Goal: Task Accomplishment & Management: Manage account settings

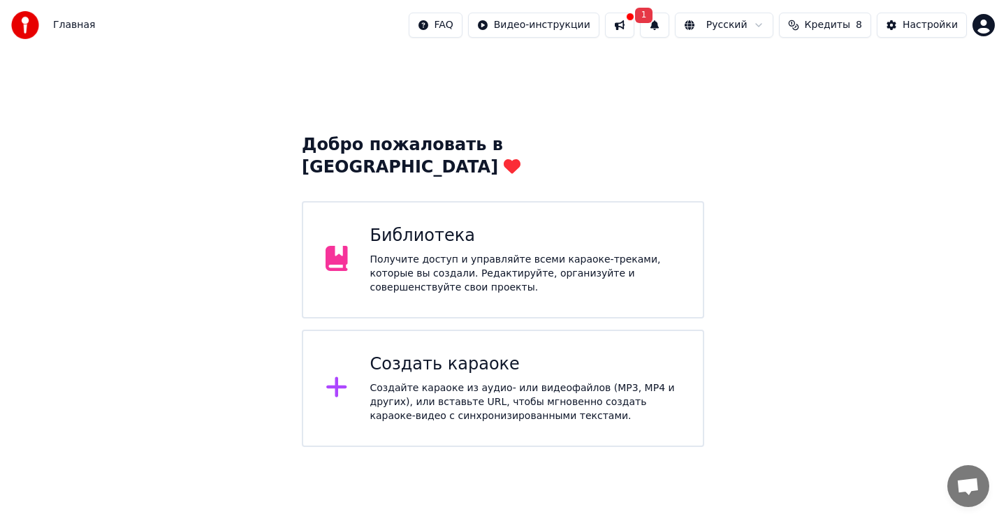
click at [634, 27] on button at bounding box center [619, 25] width 29 height 25
click at [987, 29] on html "Главная FAQ Видео-инструкции 1 Русский Кредиты 8 Настройки Добро пожаловать в Y…" at bounding box center [503, 223] width 1006 height 447
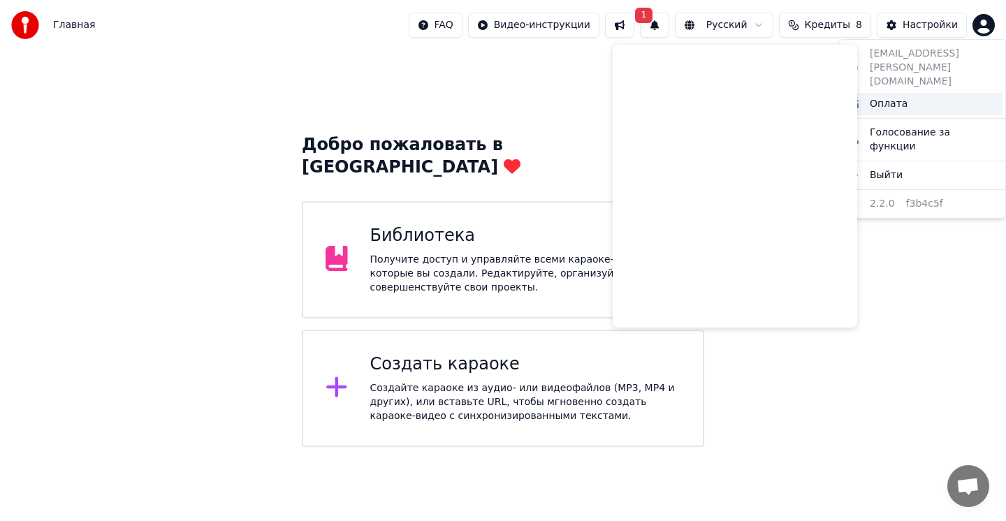
click at [908, 93] on div "Оплата" at bounding box center [922, 104] width 161 height 22
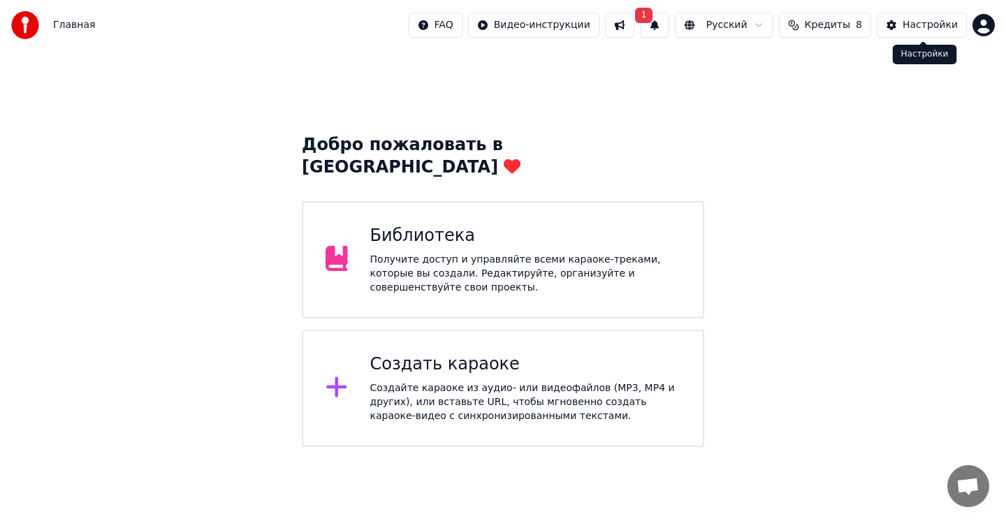
click at [929, 29] on div "Настройки" at bounding box center [930, 25] width 55 height 14
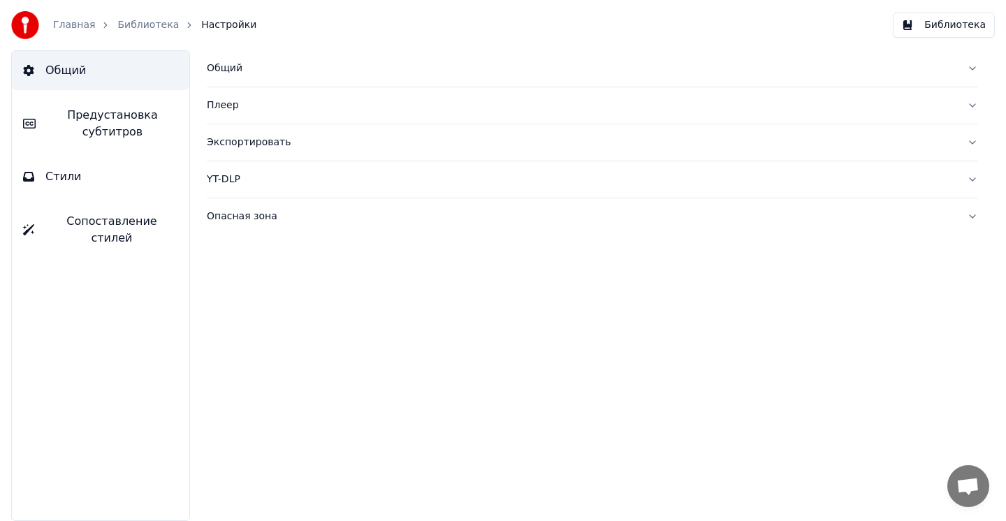
click at [64, 22] on link "Главная" at bounding box center [74, 25] width 42 height 14
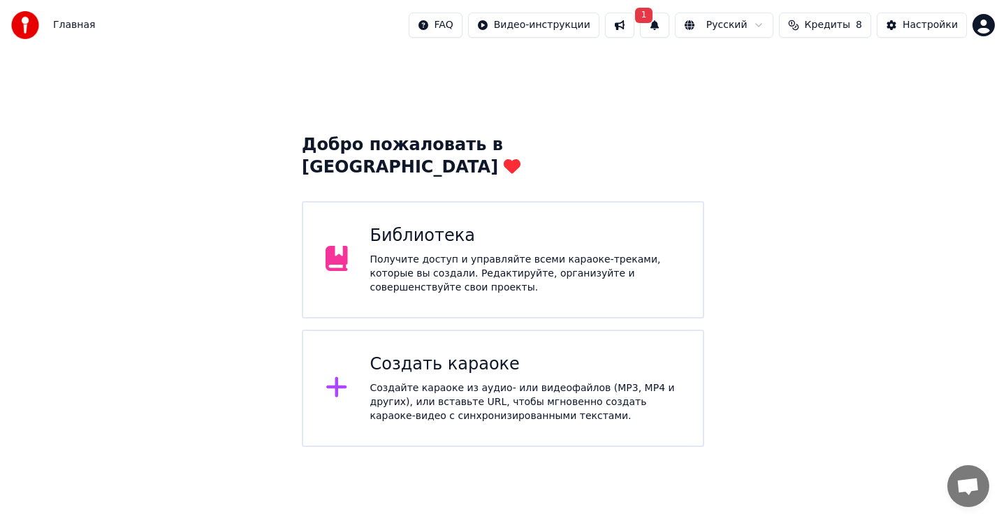
click at [981, 25] on html "Главная FAQ Видео-инструкции 1 Русский Кредиты 8 Настройки Добро пожаловать в Y…" at bounding box center [503, 223] width 1006 height 447
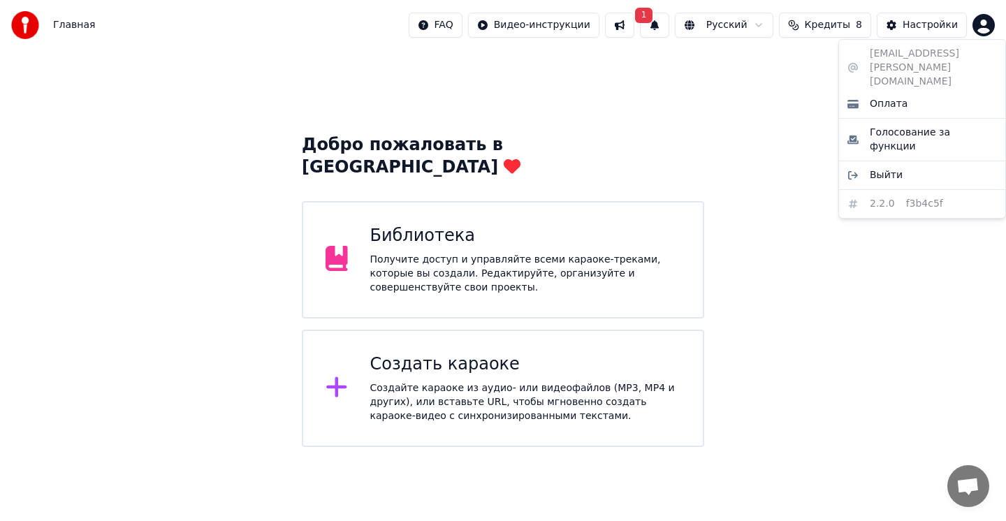
drag, startPoint x: 971, startPoint y: 55, endPoint x: 941, endPoint y: 55, distance: 30.1
click at [941, 55] on div "zhurina.maria@mail.ru Оплата Голосование за функции Выйти 2.2.0 f3b4c5f" at bounding box center [923, 129] width 168 height 180
click at [930, 55] on div "zhurina.maria@mail.ru Оплата Голосование за функции Выйти 2.2.0 f3b4c5f" at bounding box center [923, 129] width 168 height 180
click at [600, 64] on html "Главная FAQ Видео-инструкции 1 Русский Кредиты 8 Настройки Добро пожаловать в Y…" at bounding box center [503, 223] width 1006 height 447
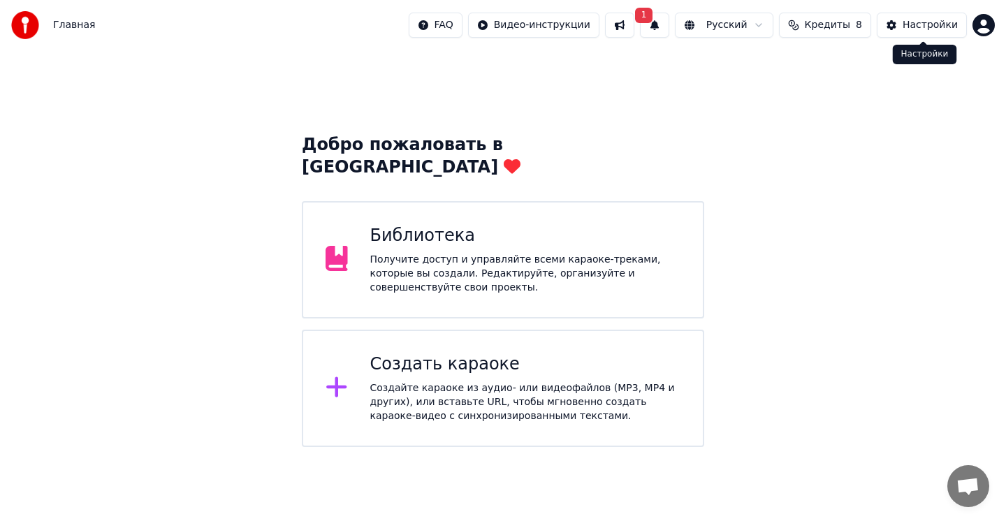
click at [990, 22] on html "Главная FAQ Видео-инструкции 1 Русский Кредиты 8 Настройки Добро пожаловать в Y…" at bounding box center [503, 223] width 1006 height 447
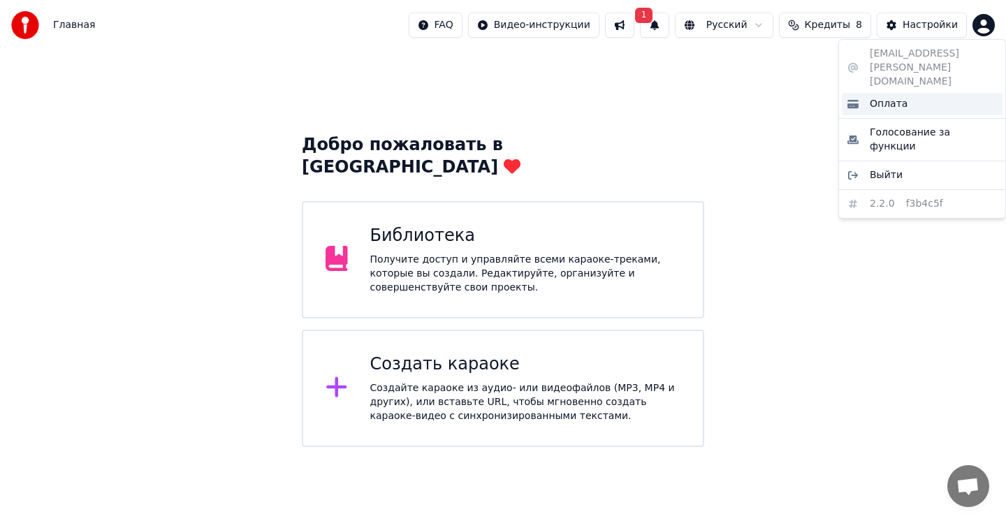
click at [932, 93] on div "Оплата" at bounding box center [922, 104] width 161 height 22
click at [978, 20] on html "Главная FAQ Видео-инструкции 1 Русский Кредиты 8 Настройки Добро пожаловать в Y…" at bounding box center [503, 223] width 1006 height 447
click at [922, 93] on div "Оплата" at bounding box center [922, 104] width 161 height 22
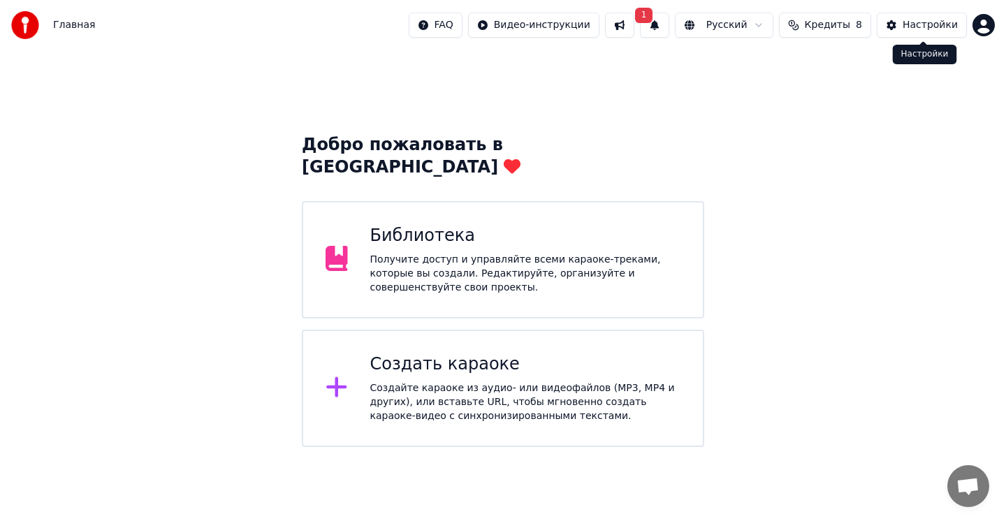
click at [982, 22] on html "Главная FAQ Видео-инструкции 1 Русский Кредиты 8 Настройки Добро пожаловать в Y…" at bounding box center [503, 223] width 1006 height 447
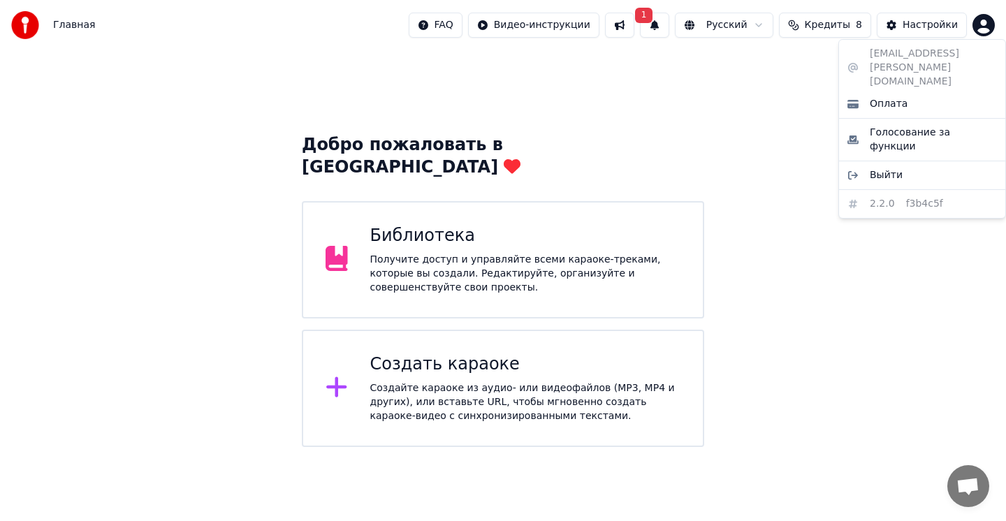
click at [934, 54] on div "zhurina.maria@mail.ru Оплата Голосование за функции Выйти 2.2.0 f3b4c5f" at bounding box center [923, 129] width 168 height 180
click at [923, 56] on div "zhurina.maria@mail.ru Оплата Голосование за функции Выйти 2.2.0 f3b4c5f" at bounding box center [923, 129] width 168 height 180
click at [890, 251] on html "Главная FAQ Видео-инструкции 1 Русский Кредиты 8 Настройки Добро пожаловать в Y…" at bounding box center [503, 223] width 1006 height 447
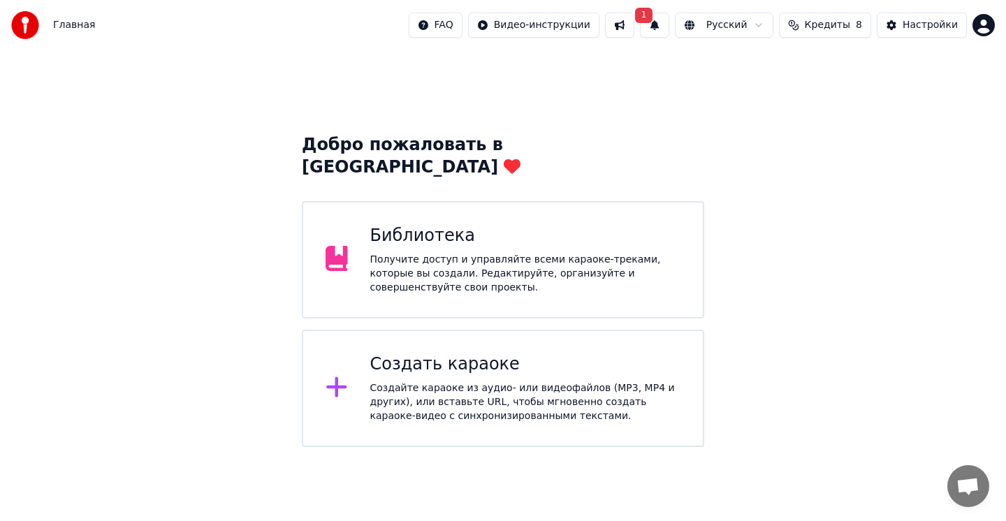
click at [981, 20] on html "Главная FAQ Видео-инструкции 1 Русский Кредиты 8 Настройки Добро пожаловать в Y…" at bounding box center [503, 223] width 1006 height 447
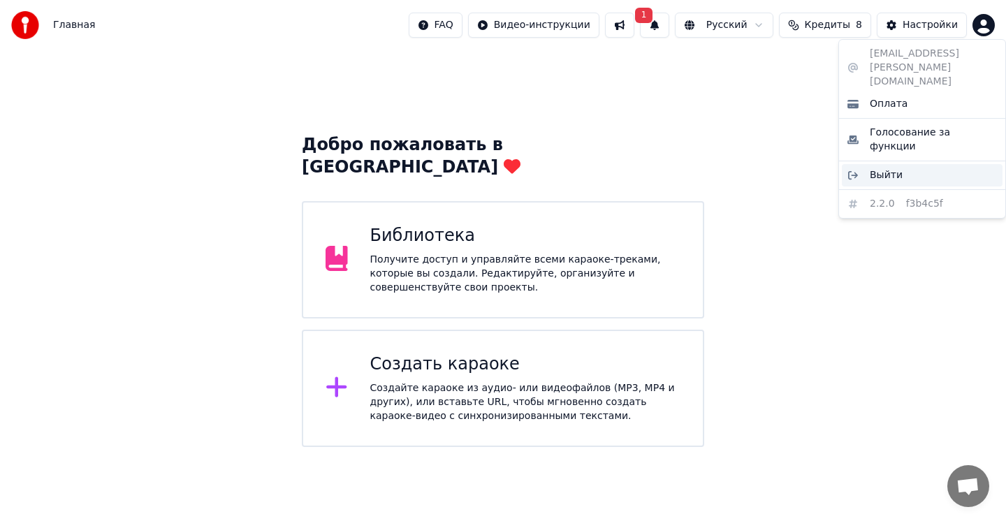
click at [890, 168] on span "Выйти" at bounding box center [886, 175] width 33 height 14
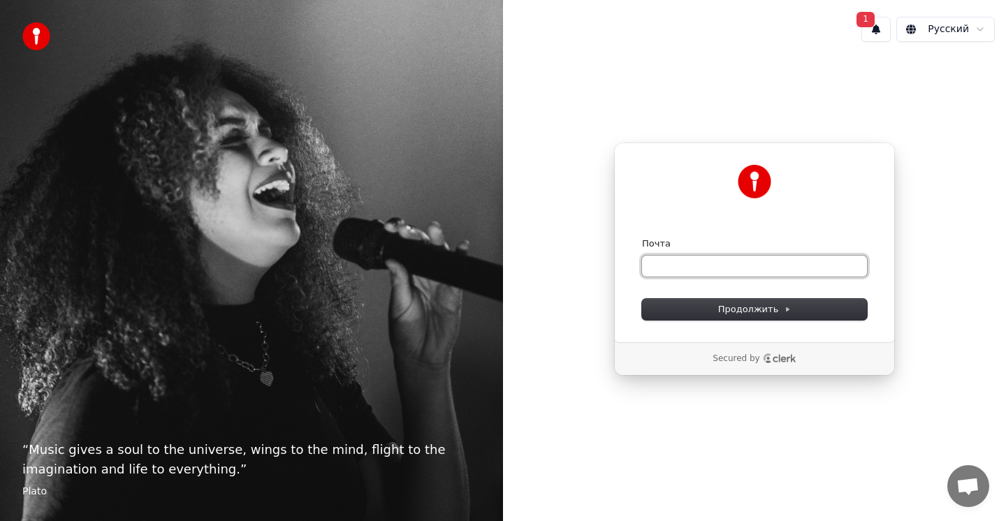
click at [762, 275] on input "Почта" at bounding box center [754, 266] width 225 height 21
click at [879, 22] on button "1" at bounding box center [876, 29] width 29 height 25
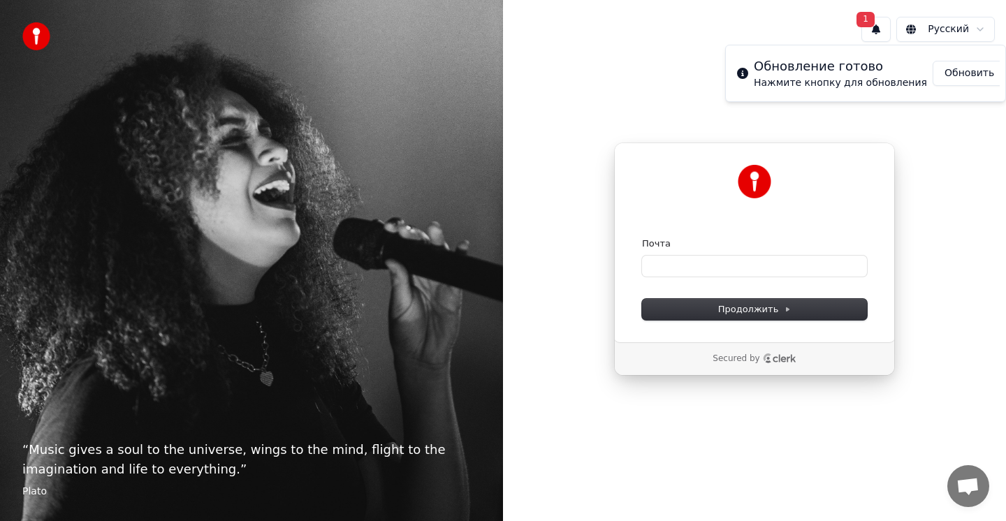
click at [933, 75] on button "Обновить" at bounding box center [969, 73] width 73 height 25
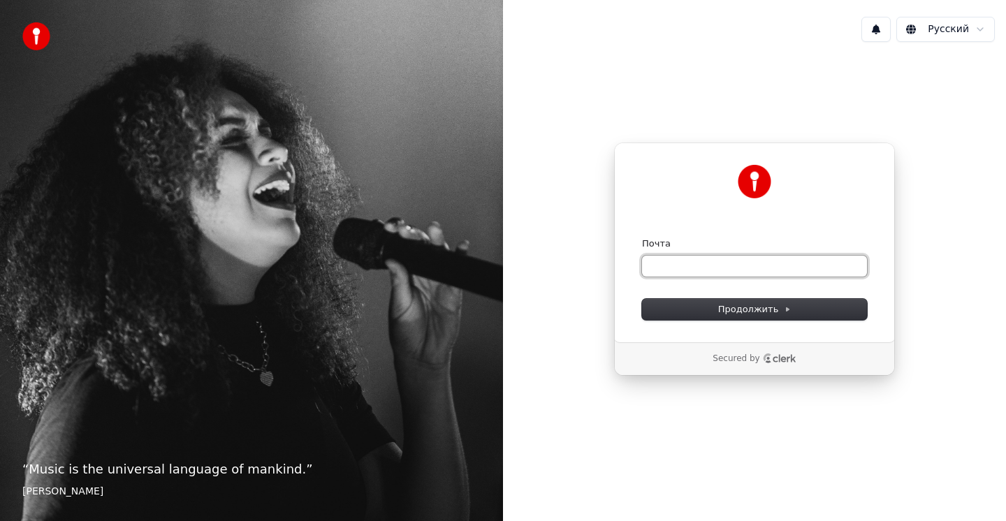
click at [751, 268] on input "Почта" at bounding box center [754, 266] width 225 height 21
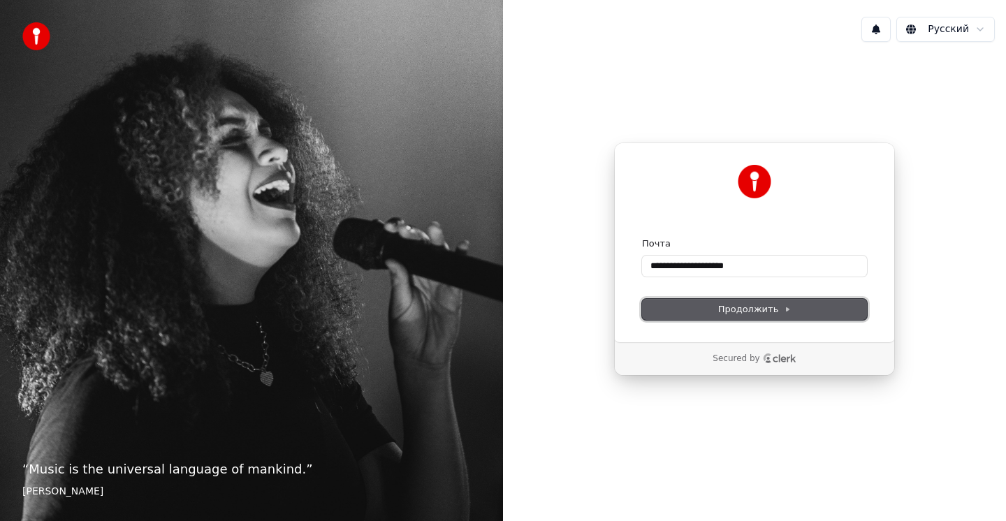
click at [755, 312] on span "Продолжить" at bounding box center [754, 309] width 73 height 13
type input "**********"
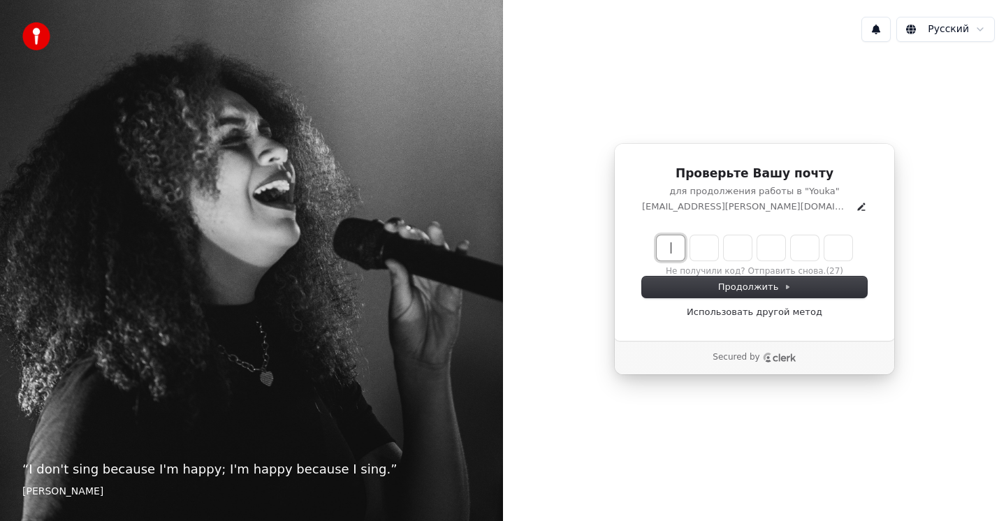
click at [668, 250] on input "Enter verification code" at bounding box center [769, 248] width 224 height 25
type input "******"
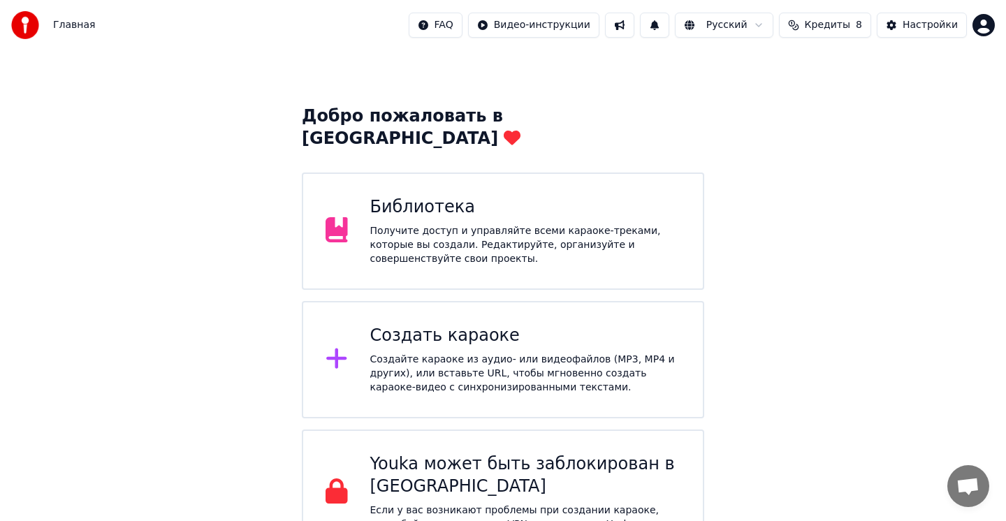
scroll to position [41, 0]
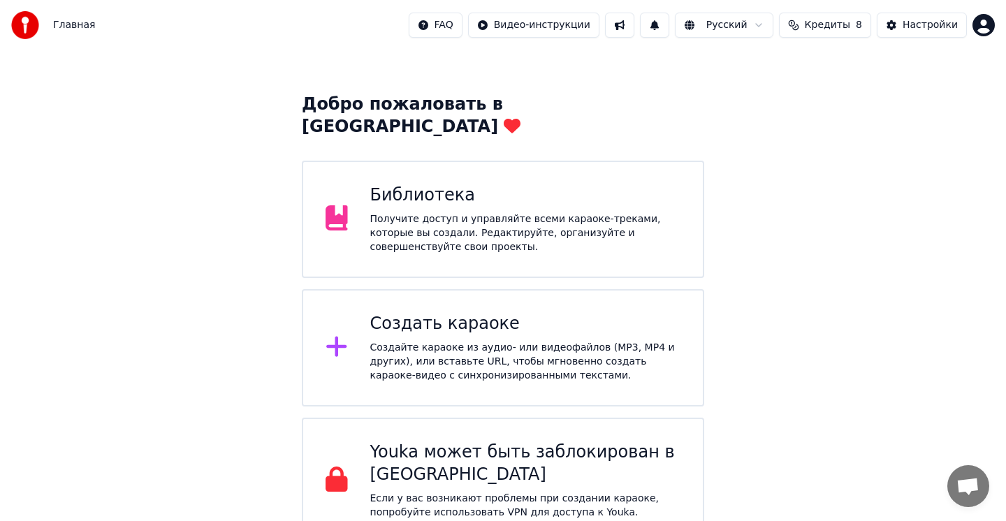
click at [851, 30] on span "Кредиты" at bounding box center [827, 25] width 45 height 14
click at [749, 80] on td "15" at bounding box center [740, 92] width 67 height 25
click at [749, 90] on td "15" at bounding box center [740, 92] width 67 height 25
click at [883, 91] on td "19" at bounding box center [890, 92] width 124 height 25
click at [932, 182] on div "Добро пожаловать в Youka Библиотека Получите доступ и управляйте всеми караоке-…" at bounding box center [503, 277] width 1006 height 534
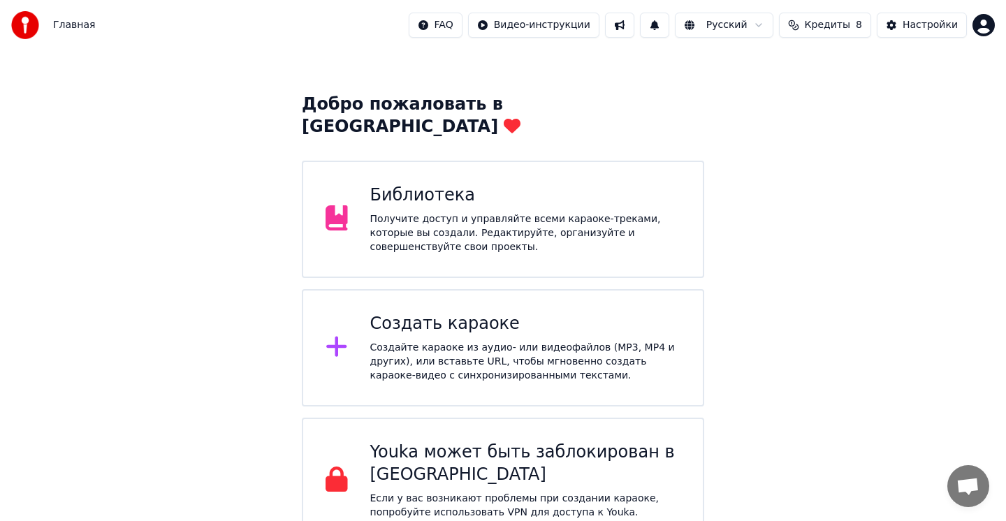
click at [986, 24] on html "Главная FAQ Видео-инструкции Русский Кредиты 8 Настройки Добро пожаловать в You…" at bounding box center [503, 251] width 1006 height 584
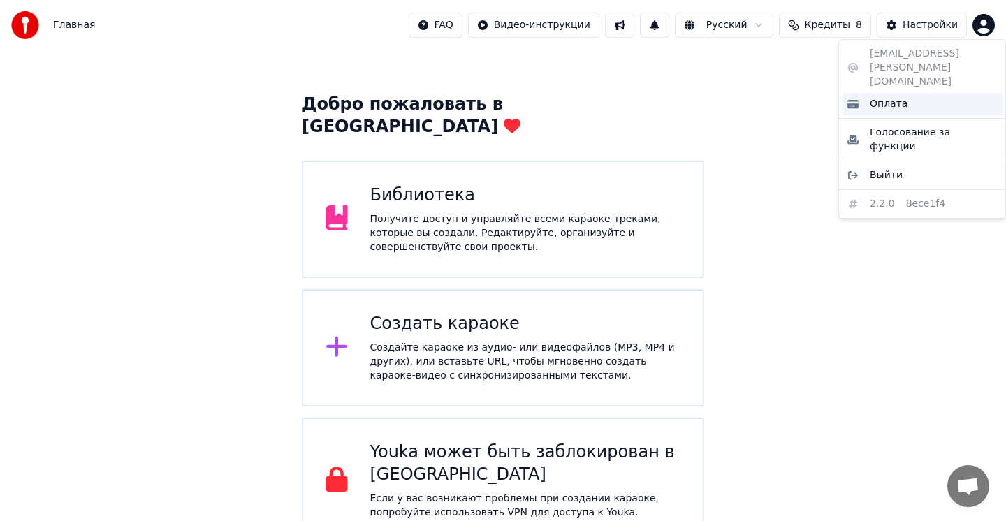
click at [921, 93] on div "Оплата" at bounding box center [922, 104] width 161 height 22
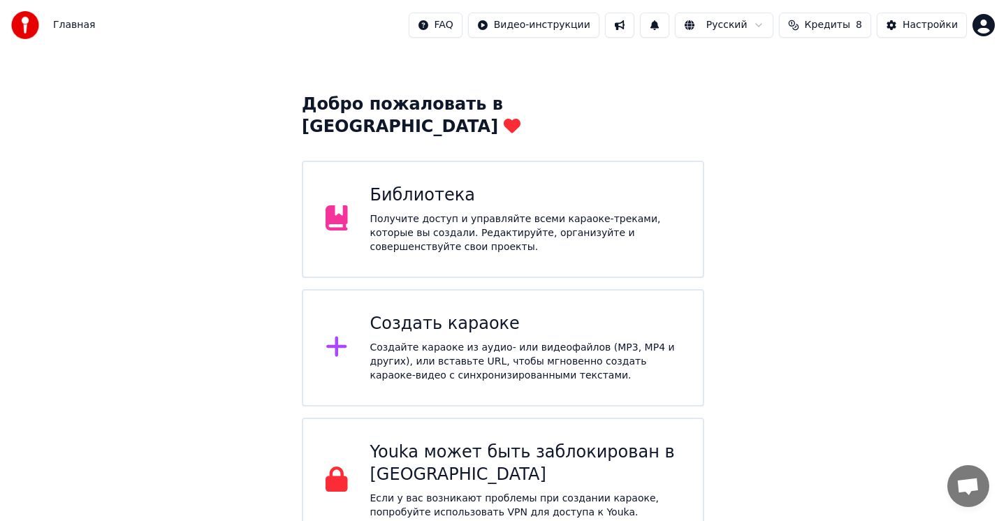
click at [984, 24] on html "Главная FAQ Видео-инструкции Русский Кредиты 8 Настройки Добро пожаловать в You…" at bounding box center [503, 251] width 1006 height 584
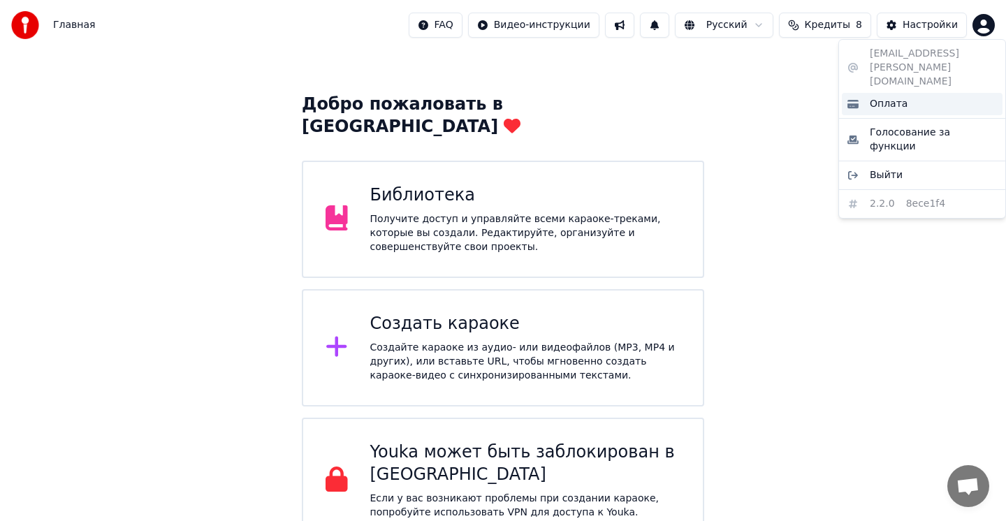
click at [926, 93] on div "Оплата" at bounding box center [922, 104] width 161 height 22
click at [980, 29] on html "Главная FAQ Видео-инструкции Русский Кредиты 8 Настройки Добро пожаловать в You…" at bounding box center [503, 251] width 1006 height 584
click at [913, 164] on div "Выйти" at bounding box center [922, 175] width 161 height 22
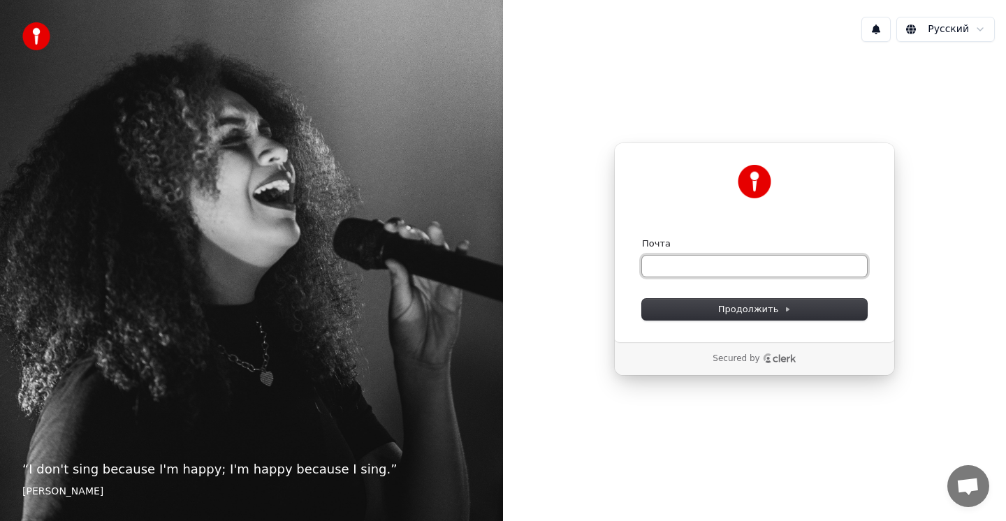
click at [730, 269] on input "Почта" at bounding box center [754, 266] width 225 height 21
paste input "**********"
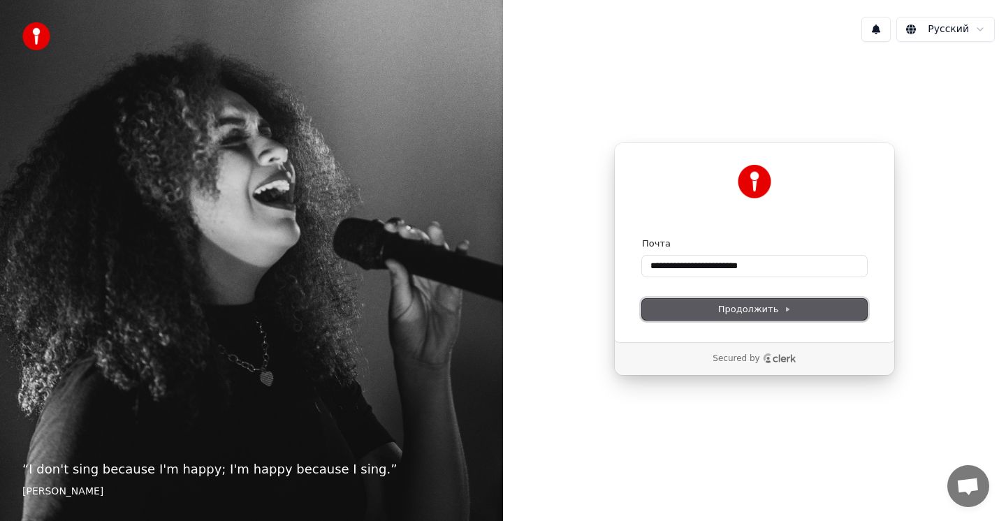
click at [752, 312] on span "Продолжить" at bounding box center [754, 309] width 73 height 13
type input "**********"
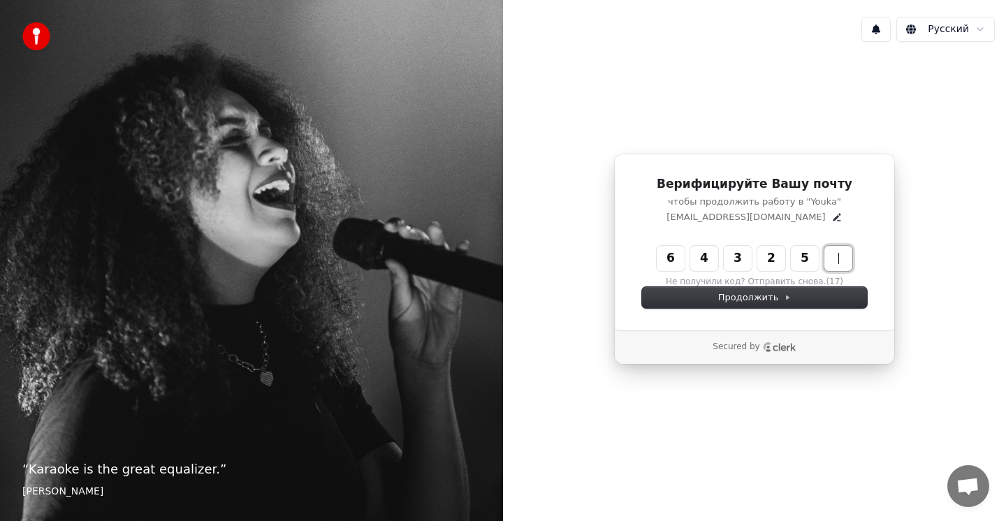
type input "******"
